Goal: Task Accomplishment & Management: Manage account settings

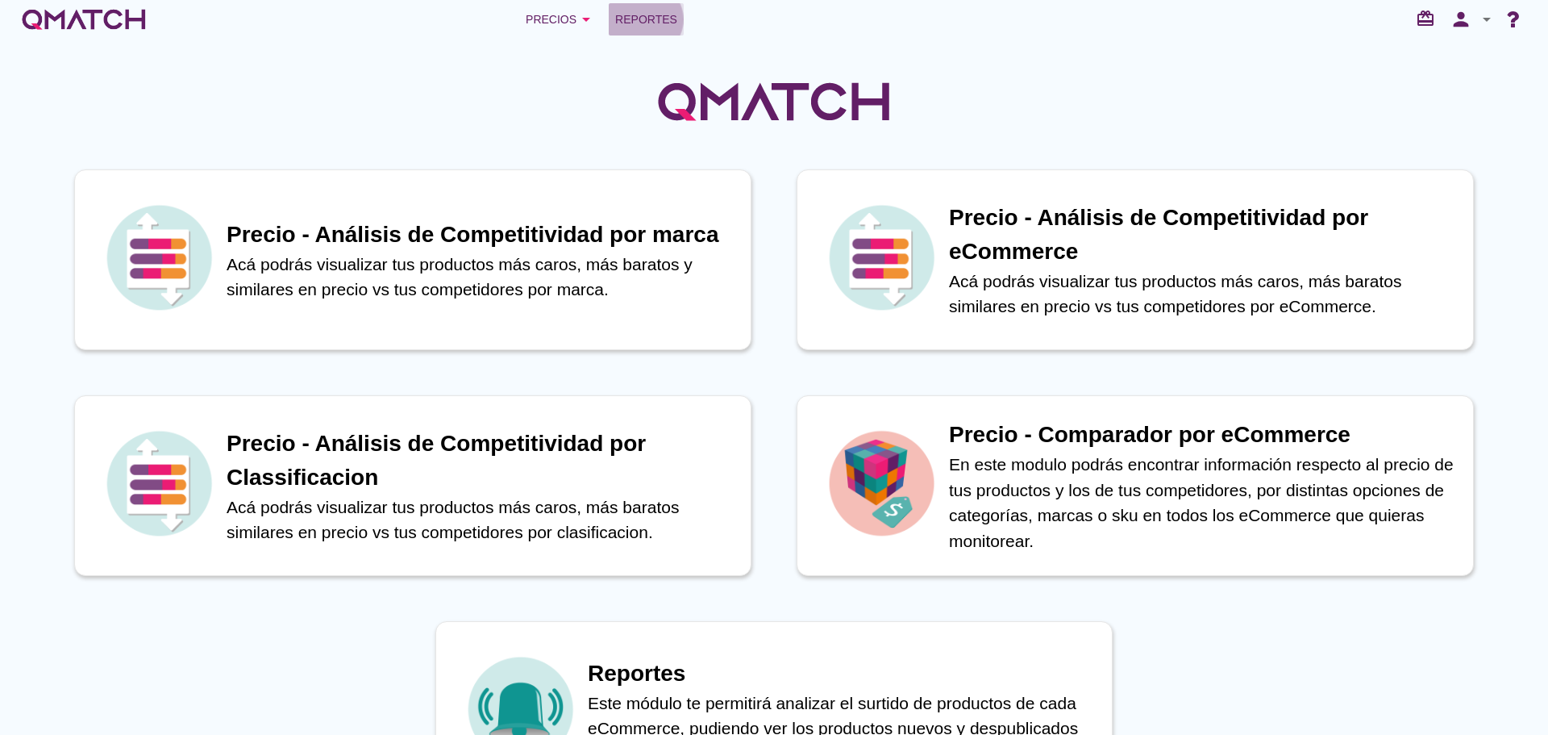
click at [626, 27] on span "Reportes" at bounding box center [646, 19] width 62 height 19
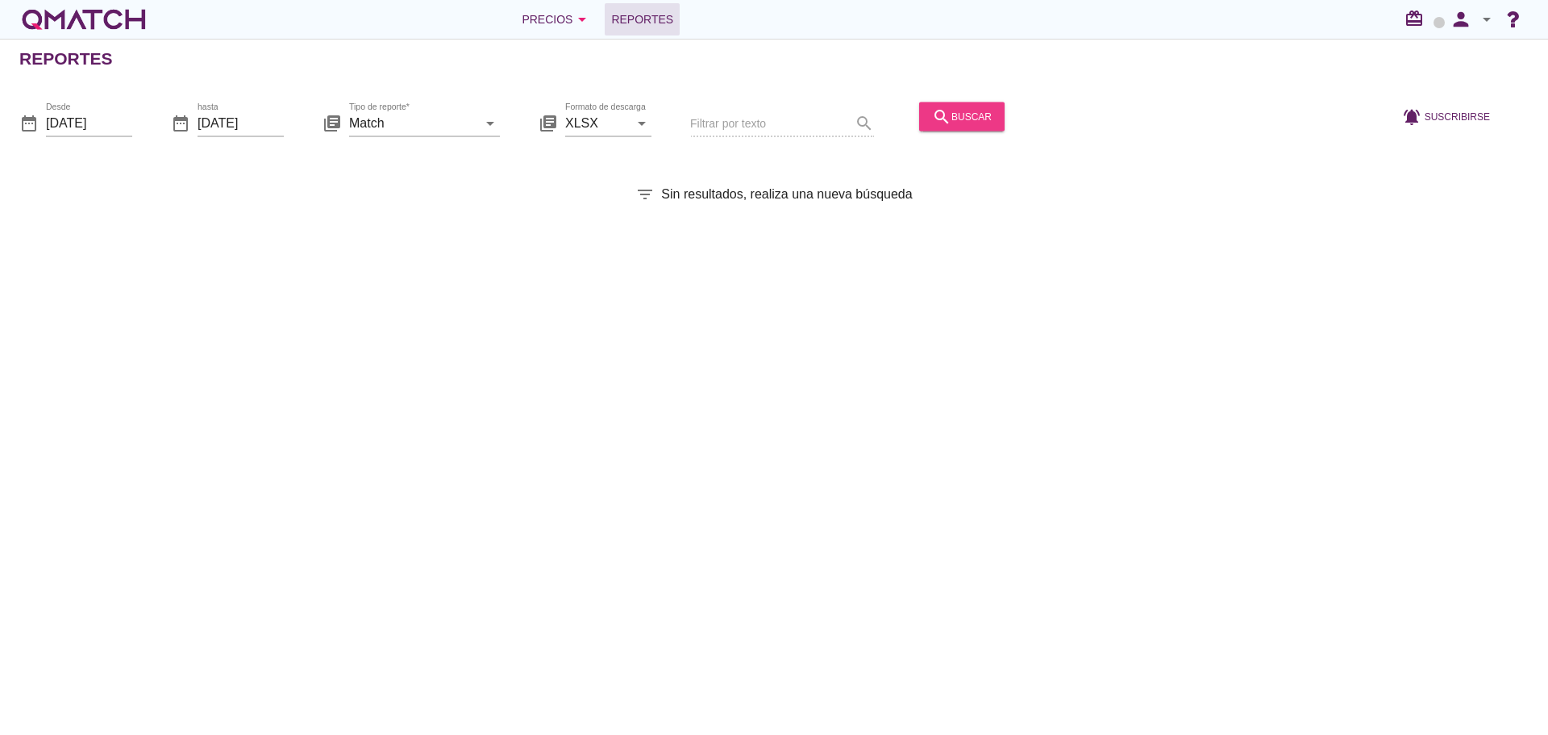
click at [977, 127] on button "search buscar" at bounding box center [961, 116] width 85 height 29
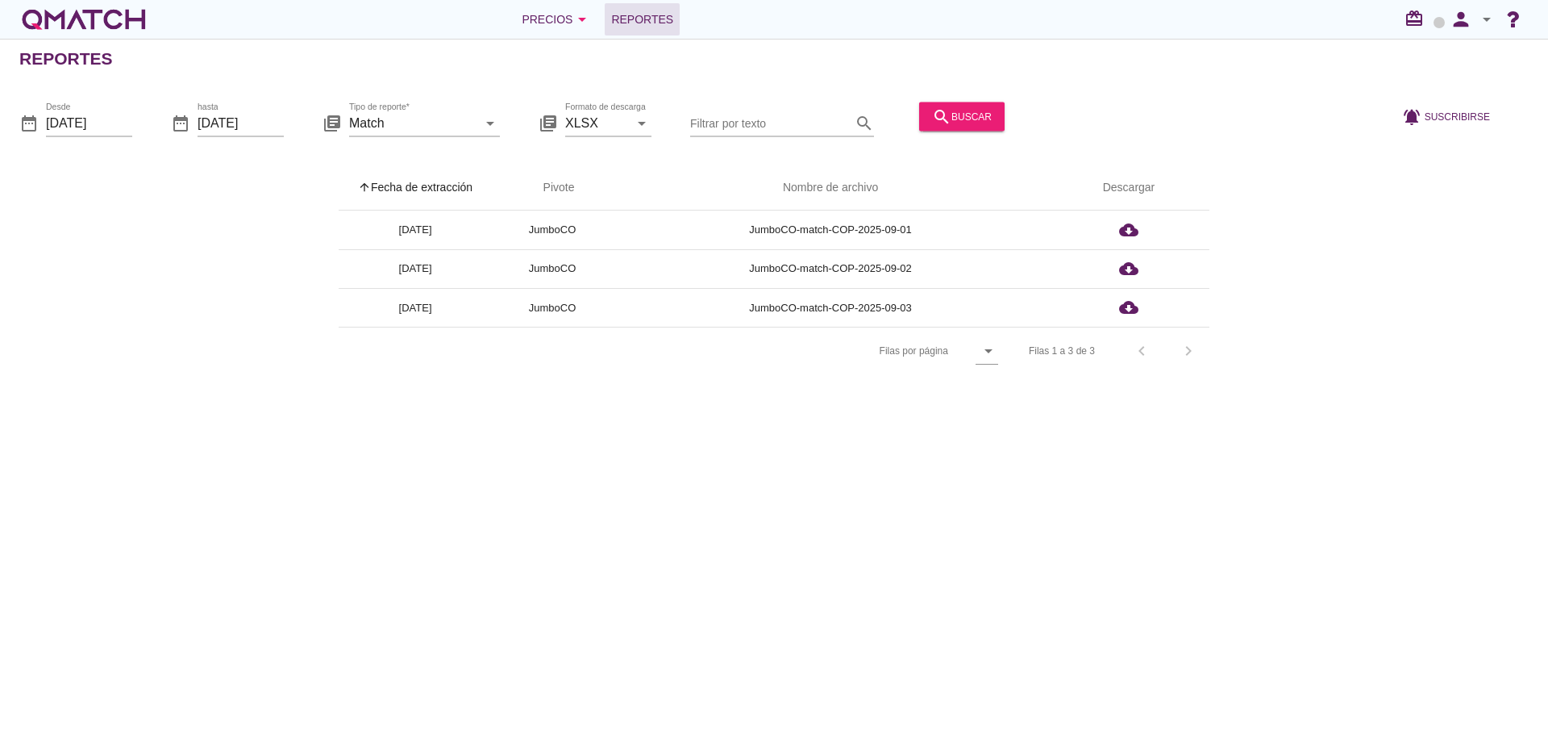
click at [472, 181] on th "arrow_upward Fecha de extracción" at bounding box center [415, 187] width 153 height 45
click at [1459, 22] on icon "person" at bounding box center [1461, 19] width 32 height 23
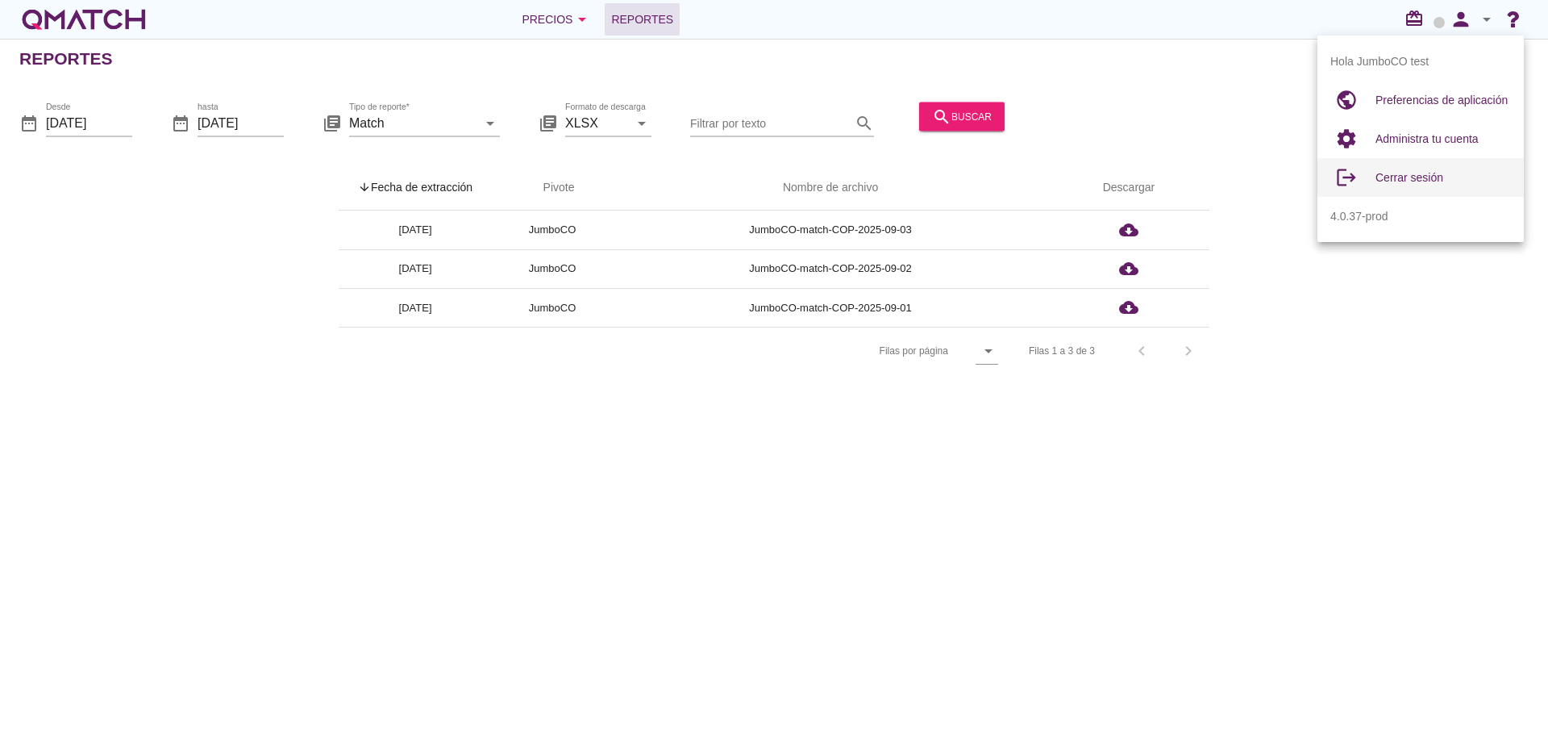
click at [1392, 179] on span "Cerrar sesión" at bounding box center [1410, 177] width 68 height 13
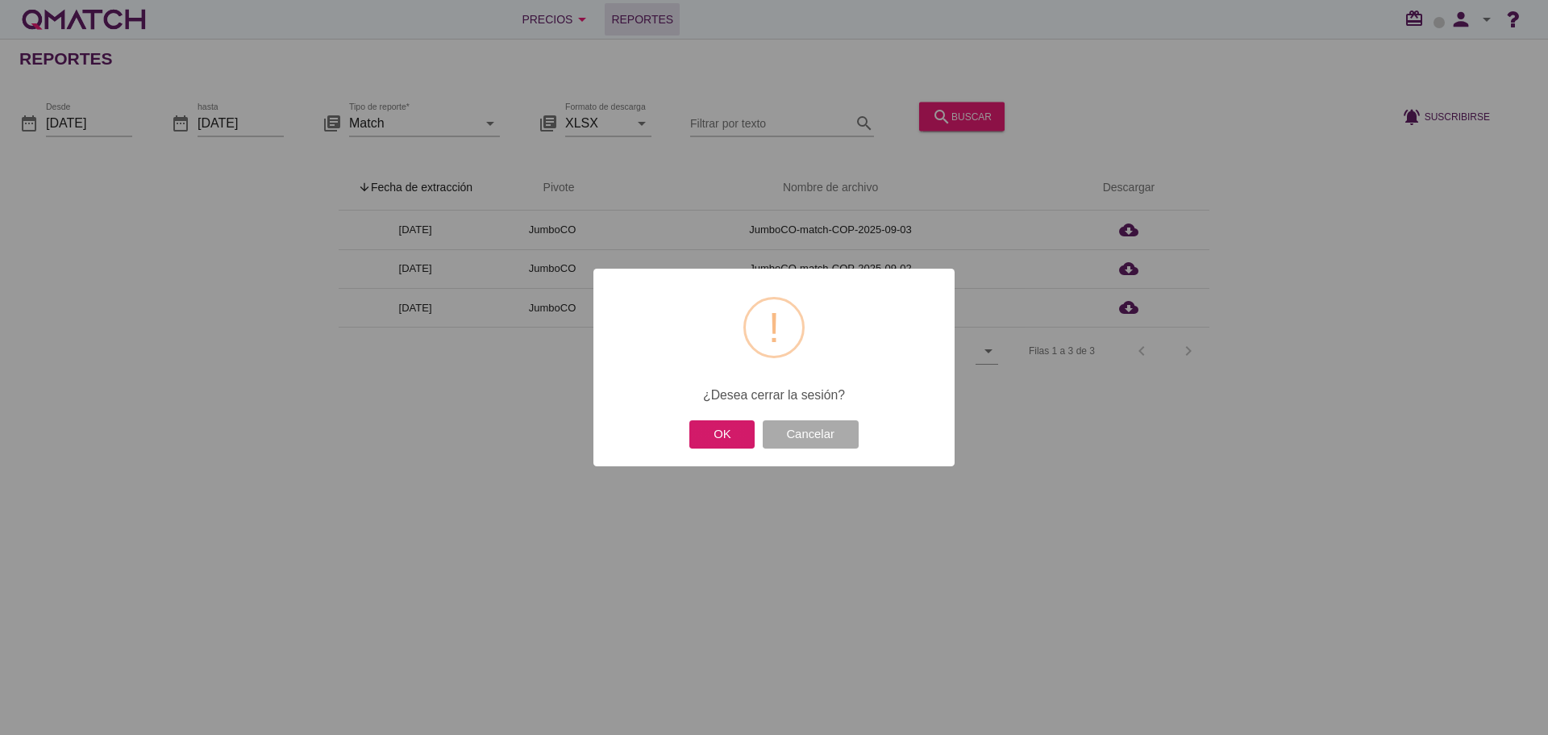
click at [717, 440] on button "OK" at bounding box center [722, 434] width 65 height 28
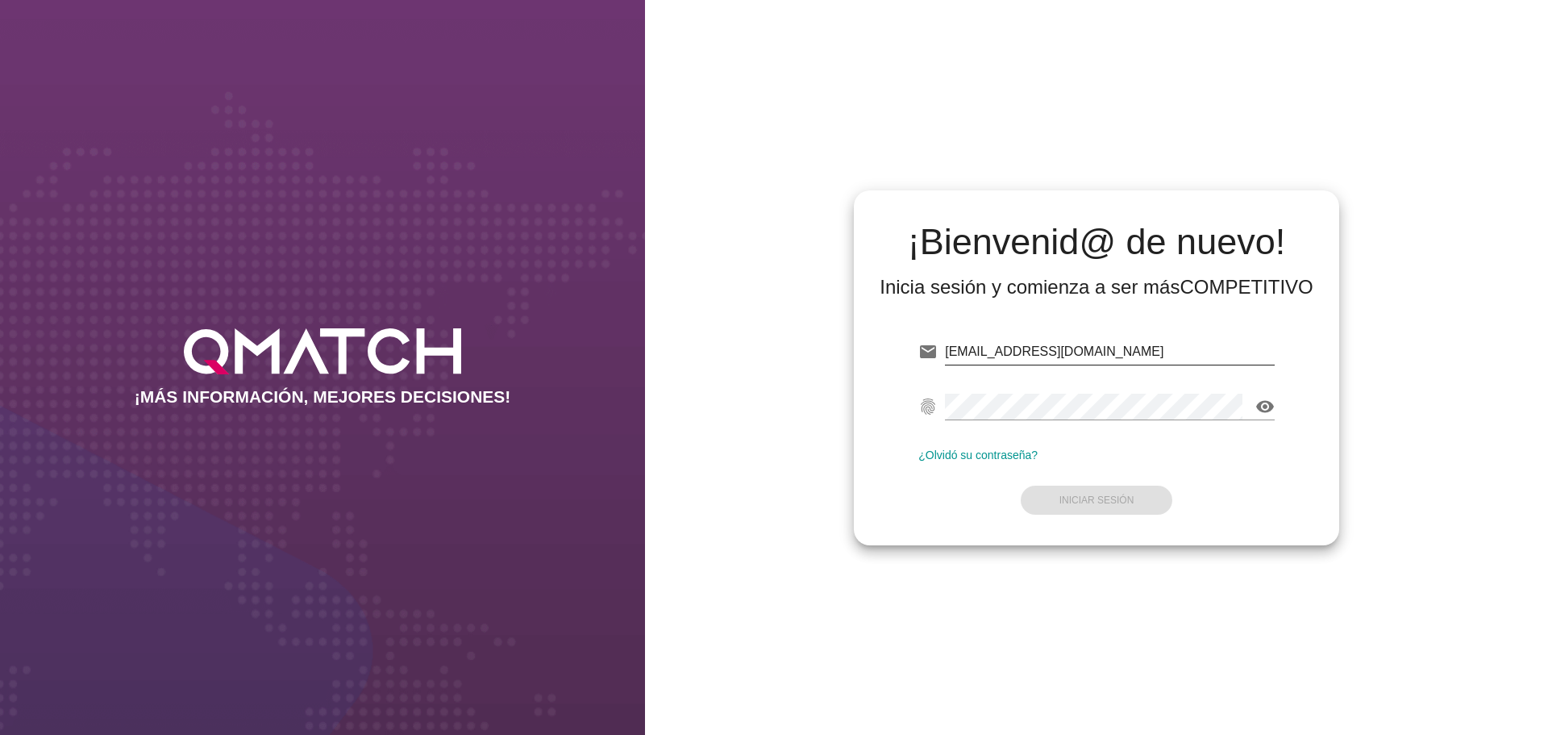
click at [1123, 345] on input "[EMAIL_ADDRESS][DOMAIN_NAME]" at bounding box center [1110, 352] width 330 height 26
type input "[EMAIL_ADDRESS][DOMAIN_NAME]"
click at [1098, 494] on button "Iniciar Sesión" at bounding box center [1097, 499] width 152 height 29
